Goal: Information Seeking & Learning: Learn about a topic

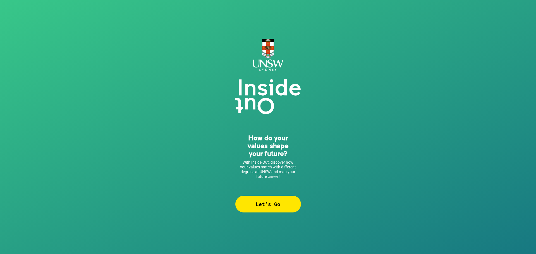
click at [278, 204] on div "Let’s Go" at bounding box center [268, 204] width 66 height 17
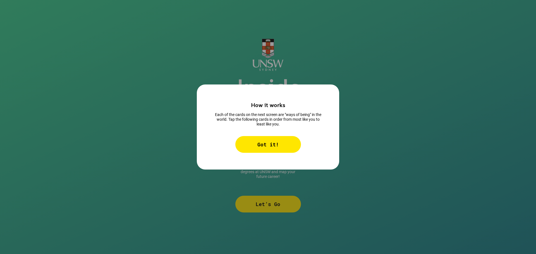
click at [265, 145] on div "Got it!" at bounding box center [268, 144] width 66 height 17
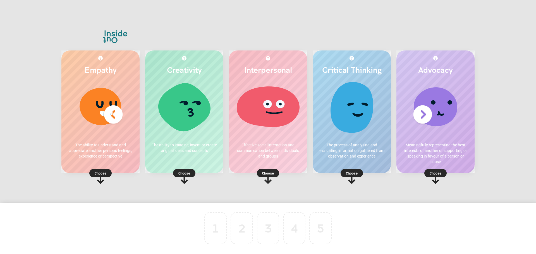
click at [100, 173] on p "Choose" at bounding box center [100, 174] width 78 height 6
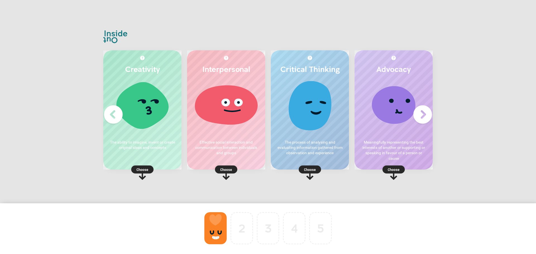
click at [211, 232] on div at bounding box center [215, 228] width 22 height 32
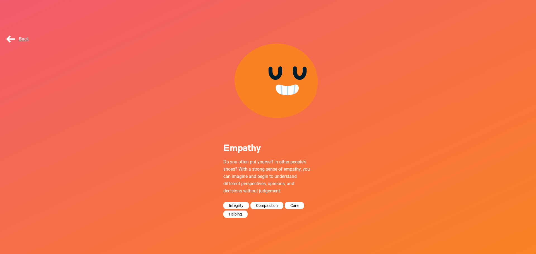
click at [24, 40] on span "Back" at bounding box center [17, 38] width 24 height 5
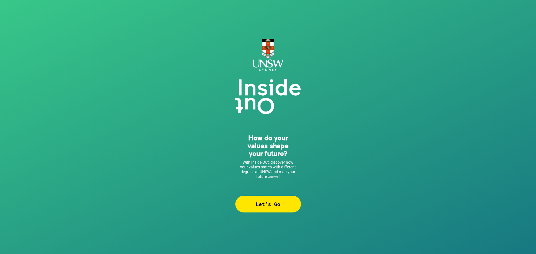
click at [270, 207] on div "Let’s Go" at bounding box center [268, 204] width 66 height 17
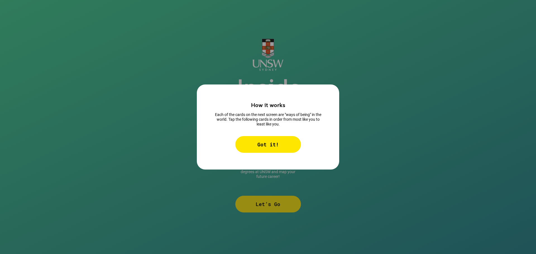
click at [272, 141] on div "Got it!" at bounding box center [268, 144] width 66 height 17
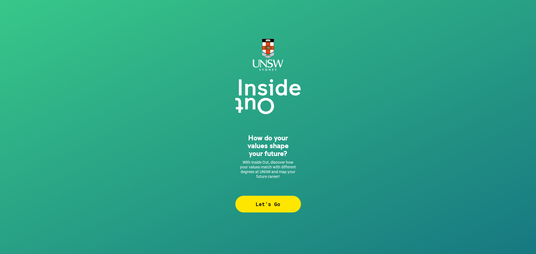
click at [277, 210] on div "Let’s Go" at bounding box center [268, 204] width 66 height 17
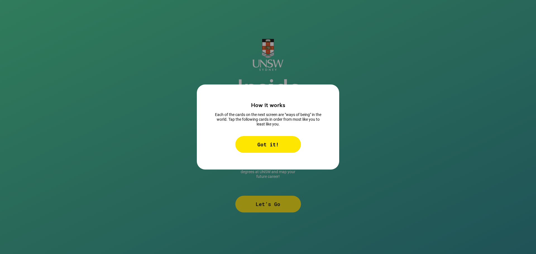
click at [273, 147] on div "Got it!" at bounding box center [268, 144] width 66 height 17
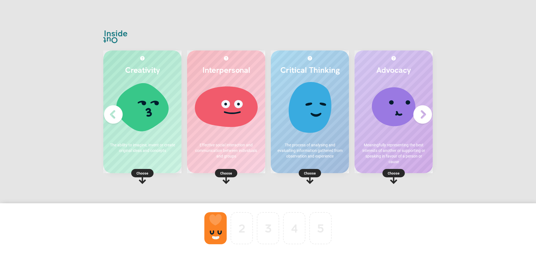
click at [214, 227] on div at bounding box center [215, 228] width 22 height 32
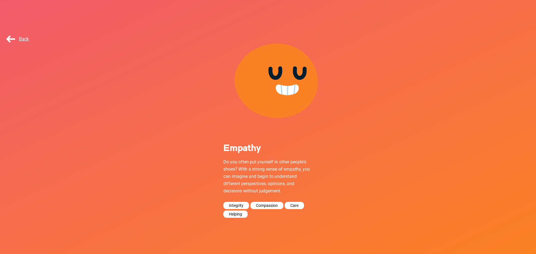
click at [23, 38] on span "Back" at bounding box center [17, 38] width 24 height 5
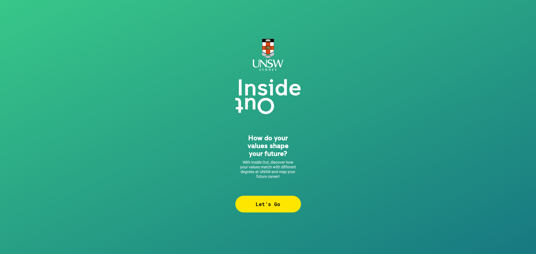
click at [254, 205] on div "Let’s Go" at bounding box center [268, 204] width 66 height 17
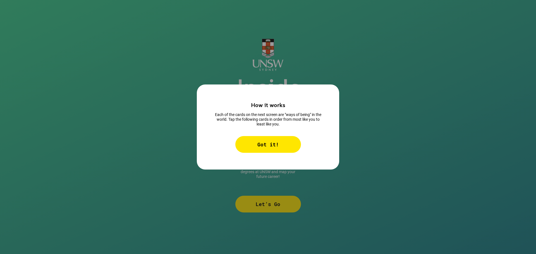
click at [279, 143] on div "Got it!" at bounding box center [268, 144] width 66 height 17
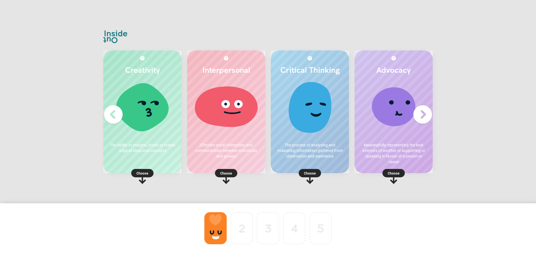
click at [215, 224] on div at bounding box center [215, 228] width 22 height 32
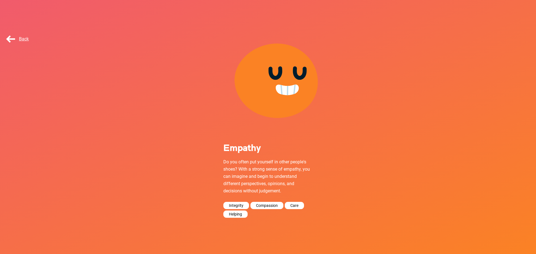
click at [25, 38] on span "Back" at bounding box center [17, 38] width 24 height 5
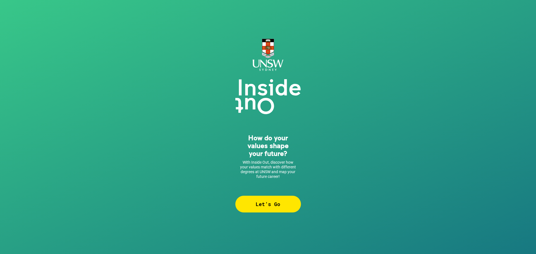
click at [265, 209] on div "Let’s Go" at bounding box center [268, 204] width 66 height 17
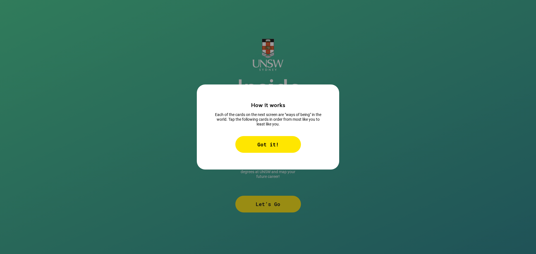
click at [268, 147] on div "Got it!" at bounding box center [268, 144] width 66 height 17
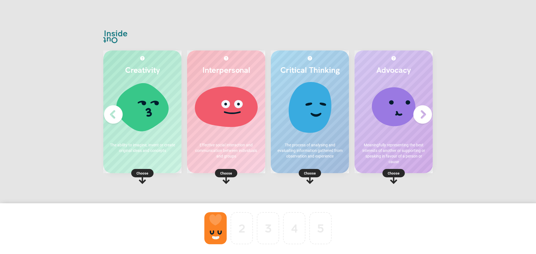
click at [141, 175] on p "Choose" at bounding box center [142, 174] width 78 height 6
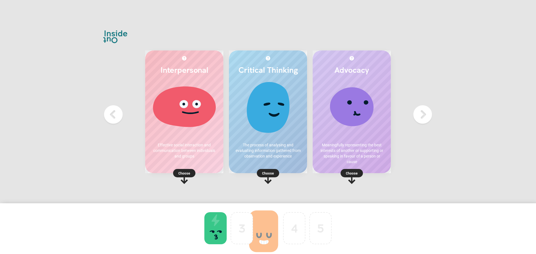
drag, startPoint x: 210, startPoint y: 223, endPoint x: 258, endPoint y: 223, distance: 47.7
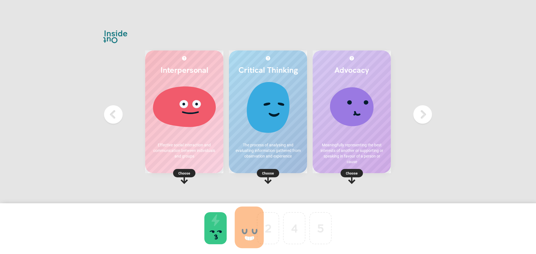
drag, startPoint x: 273, startPoint y: 223, endPoint x: 254, endPoint y: 222, distance: 18.7
click at [182, 181] on icon at bounding box center [184, 179] width 7 height 9
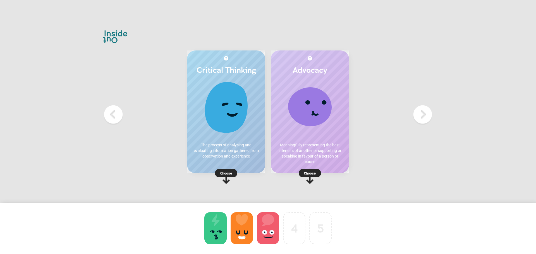
click at [308, 173] on p "Choose" at bounding box center [310, 174] width 78 height 6
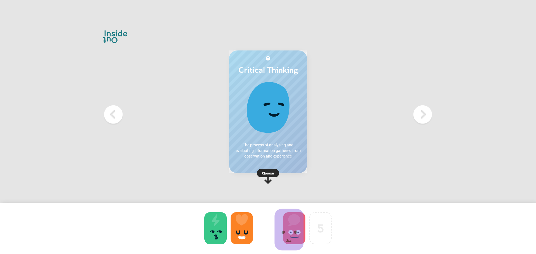
drag, startPoint x: 294, startPoint y: 222, endPoint x: 267, endPoint y: 221, distance: 27.4
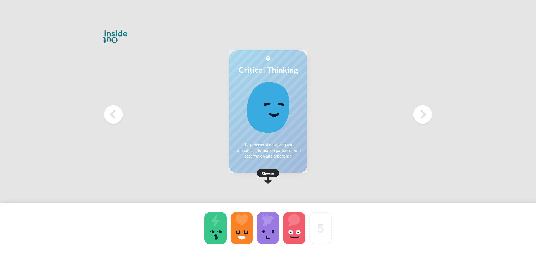
click at [270, 176] on p "Choose" at bounding box center [268, 174] width 78 height 6
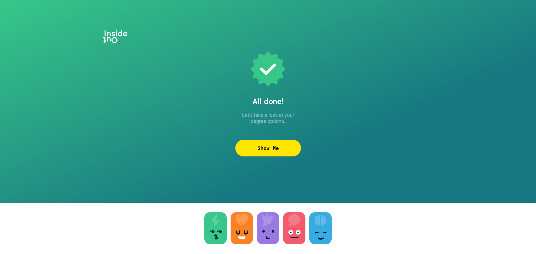
click at [237, 231] on div at bounding box center [242, 228] width 22 height 32
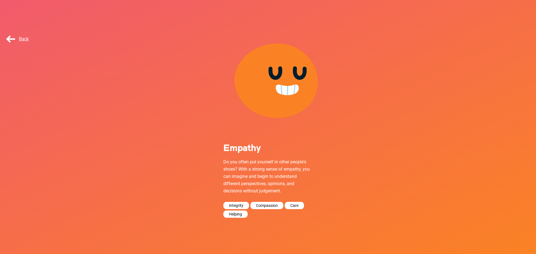
click at [12, 38] on span "Back" at bounding box center [17, 38] width 24 height 5
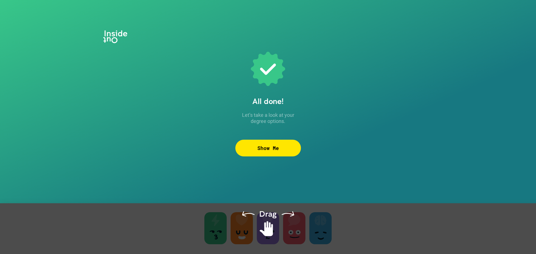
drag, startPoint x: 239, startPoint y: 227, endPoint x: 254, endPoint y: 226, distance: 15.4
click at [254, 226] on div at bounding box center [268, 236] width 536 height 65
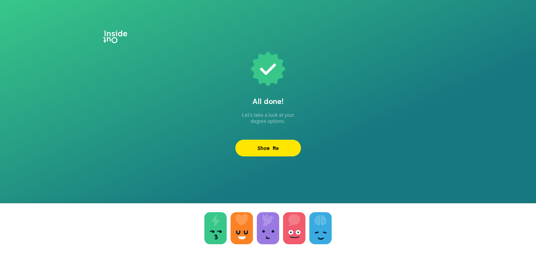
drag, startPoint x: 243, startPoint y: 226, endPoint x: 248, endPoint y: 223, distance: 5.9
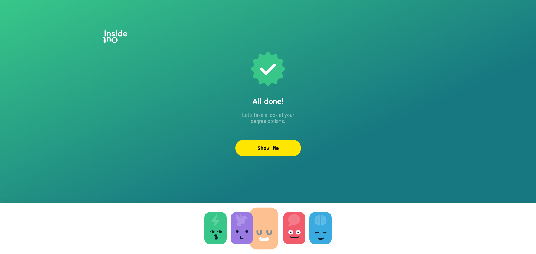
drag, startPoint x: 243, startPoint y: 224, endPoint x: 266, endPoint y: 224, distance: 22.1
click at [218, 228] on div at bounding box center [215, 228] width 22 height 32
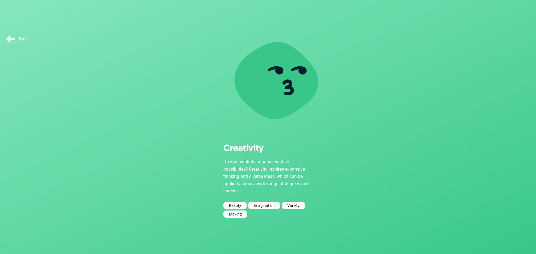
click at [20, 39] on span "Back" at bounding box center [17, 38] width 24 height 5
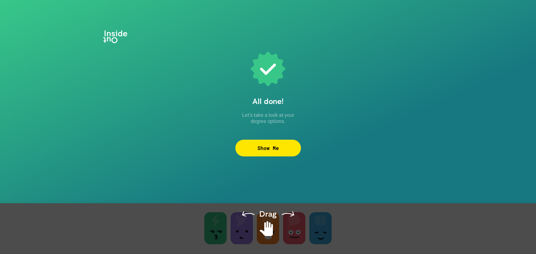
click at [242, 224] on div at bounding box center [268, 236] width 536 height 65
click at [206, 180] on div "All done! Let’s take a look at your degree options. Show Me To pick up a dragga…" at bounding box center [268, 127] width 536 height 254
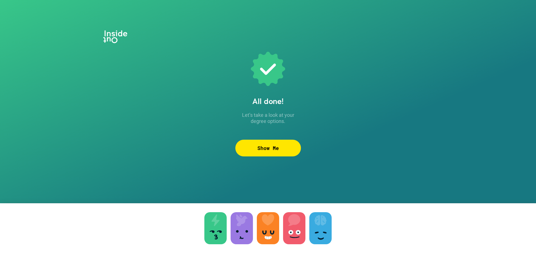
click at [251, 237] on div at bounding box center [242, 228] width 22 height 32
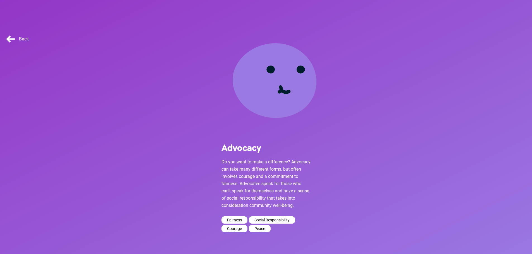
click at [23, 40] on span "Back" at bounding box center [17, 38] width 24 height 5
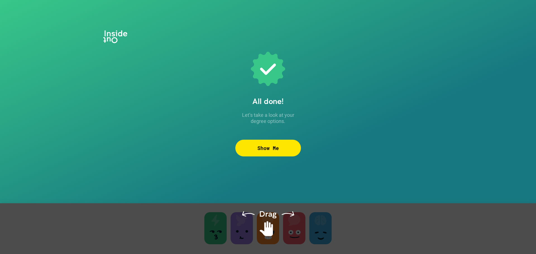
drag, startPoint x: 239, startPoint y: 222, endPoint x: 207, endPoint y: 220, distance: 32.2
click at [207, 220] on div at bounding box center [268, 236] width 536 height 65
click at [236, 223] on div at bounding box center [268, 236] width 536 height 65
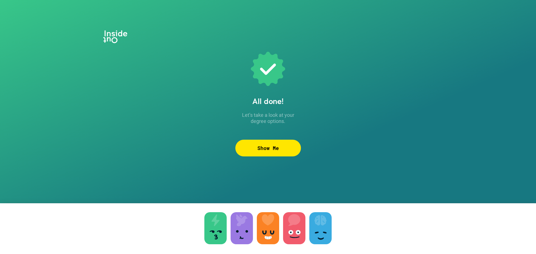
drag, startPoint x: 243, startPoint y: 224, endPoint x: 211, endPoint y: 223, distance: 31.8
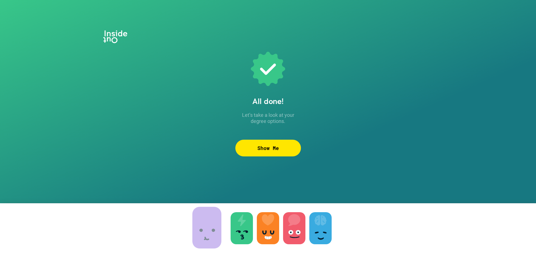
drag, startPoint x: 241, startPoint y: 225, endPoint x: 207, endPoint y: 223, distance: 33.5
click at [295, 227] on div at bounding box center [294, 228] width 22 height 32
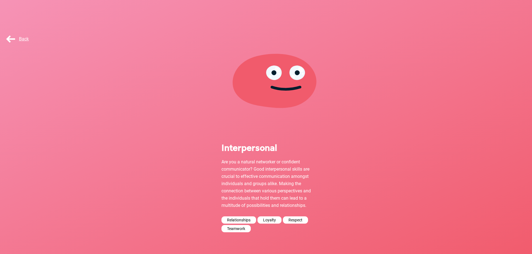
click at [24, 39] on span "Back" at bounding box center [17, 38] width 24 height 5
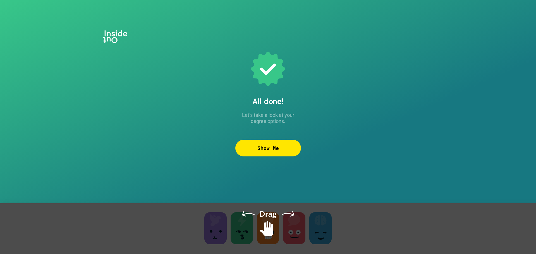
click at [299, 227] on div at bounding box center [268, 236] width 536 height 65
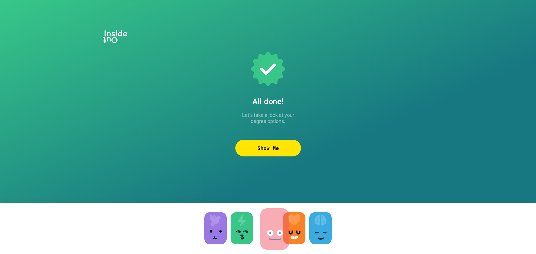
drag, startPoint x: 298, startPoint y: 223, endPoint x: 278, endPoint y: 224, distance: 20.1
click at [266, 150] on div "Show Me" at bounding box center [268, 148] width 66 height 17
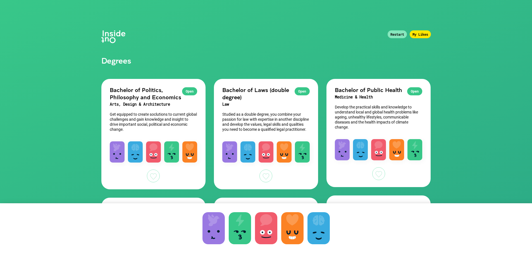
click at [190, 91] on div "Open" at bounding box center [189, 91] width 15 height 8
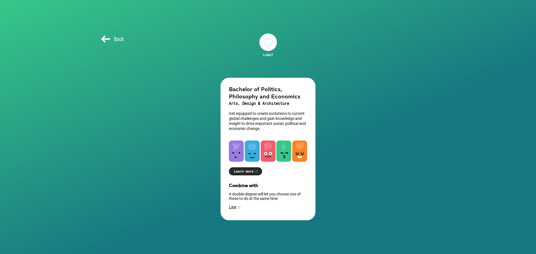
click at [118, 39] on span "Back" at bounding box center [112, 38] width 24 height 5
